Goal: Task Accomplishment & Management: Manage account settings

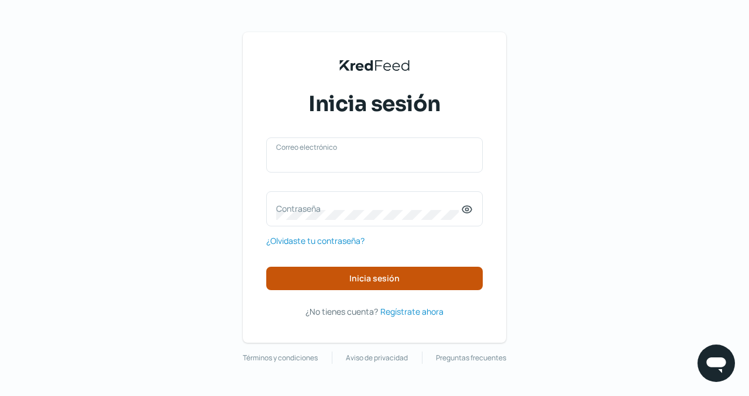
type input "[EMAIL_ADDRESS][DOMAIN_NAME]"
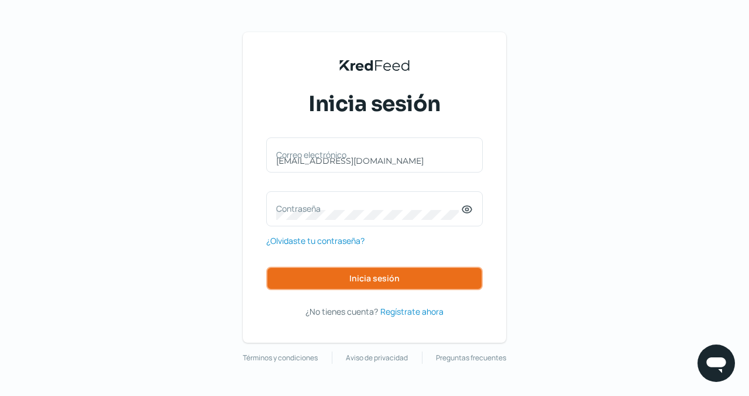
click at [357, 277] on span "Inicia sesión" at bounding box center [374, 278] width 50 height 8
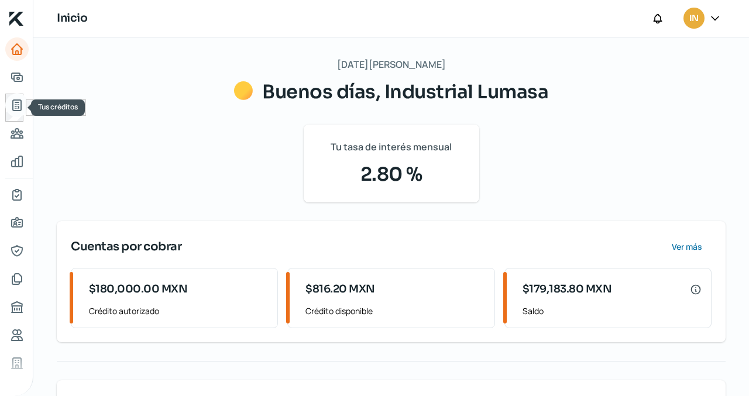
click at [17, 106] on icon "Tus créditos" at bounding box center [17, 105] width 14 height 14
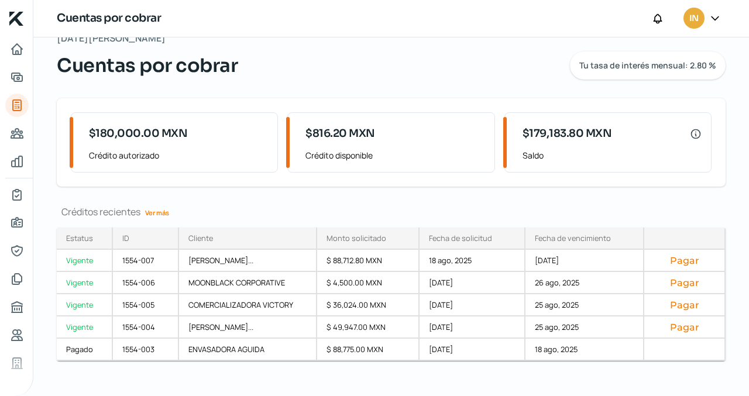
scroll to position [38, 0]
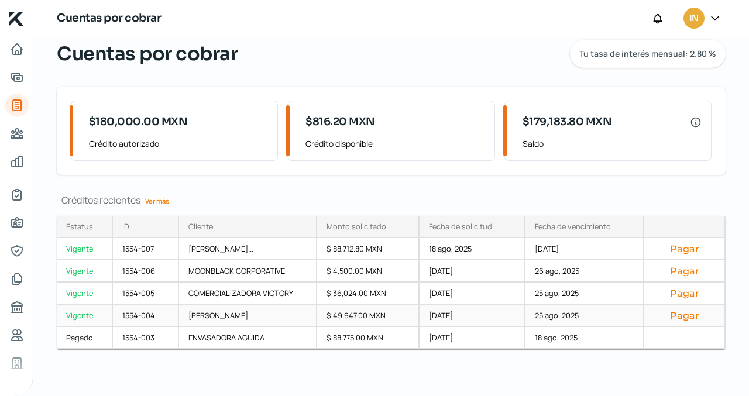
click at [673, 315] on button "Pagar" at bounding box center [683, 315] width 61 height 12
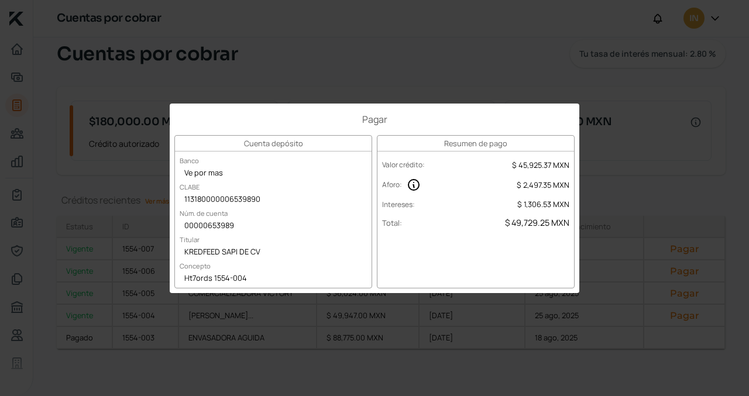
click at [644, 187] on div "Pagar Cuenta depósito Banco Ve por mas CLABE 113180000006539890 Núm. de cuenta …" at bounding box center [374, 198] width 749 height 396
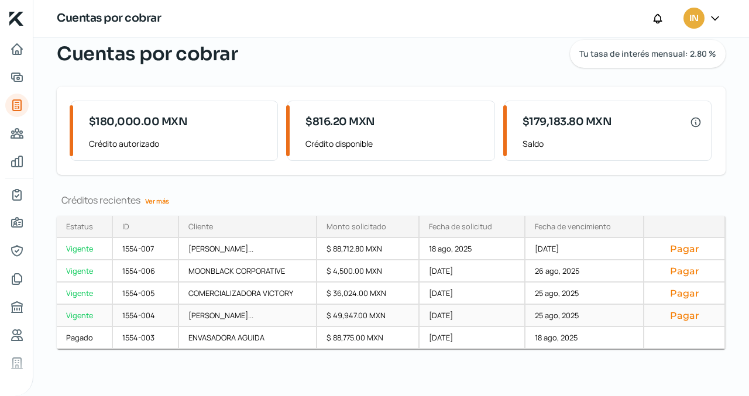
click at [677, 312] on button "Pagar" at bounding box center [683, 315] width 61 height 12
